Goal: Entertainment & Leisure: Consume media (video, audio)

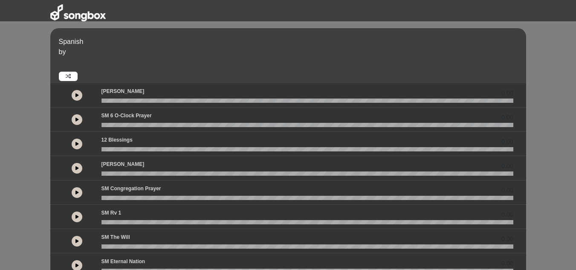
click at [75, 100] on button at bounding box center [77, 95] width 11 height 11
click at [80, 96] on button at bounding box center [77, 95] width 11 height 11
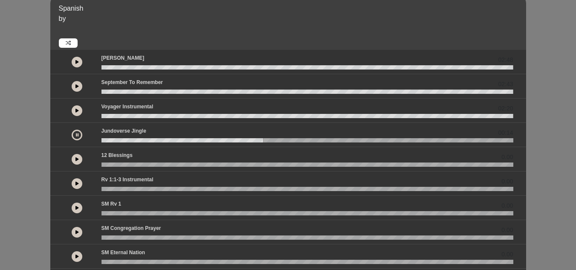
scroll to position [43, 0]
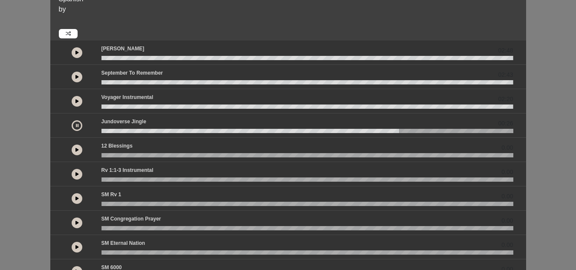
click at [78, 173] on icon at bounding box center [76, 174] width 3 height 4
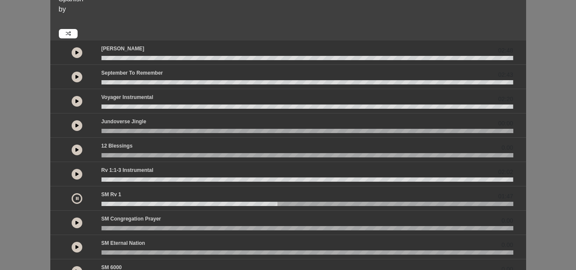
click at [78, 202] on button at bounding box center [77, 198] width 11 height 11
